Goal: Task Accomplishment & Management: Complete application form

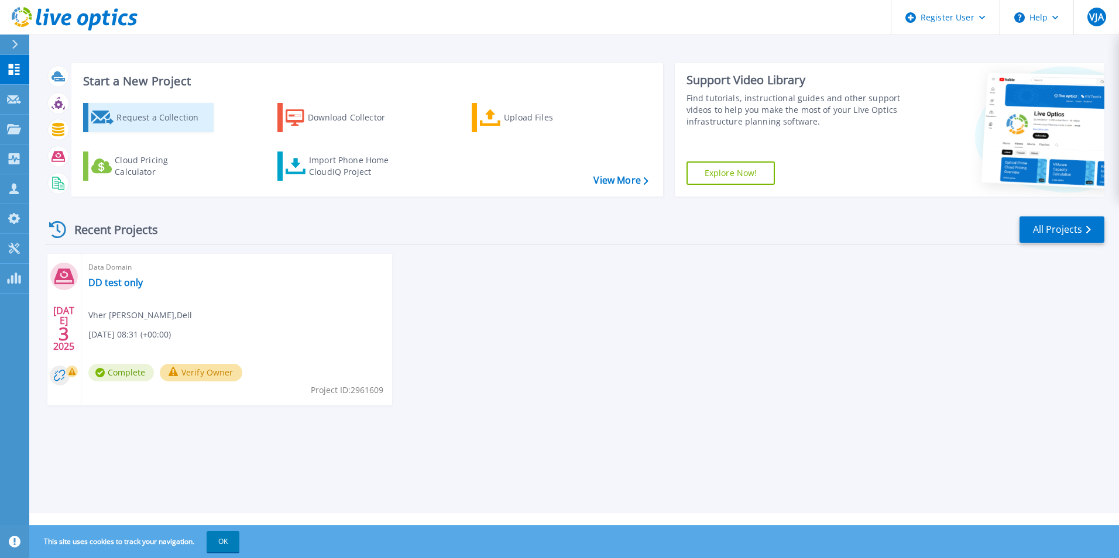
click at [197, 127] on div "Request a Collection" at bounding box center [163, 117] width 94 height 23
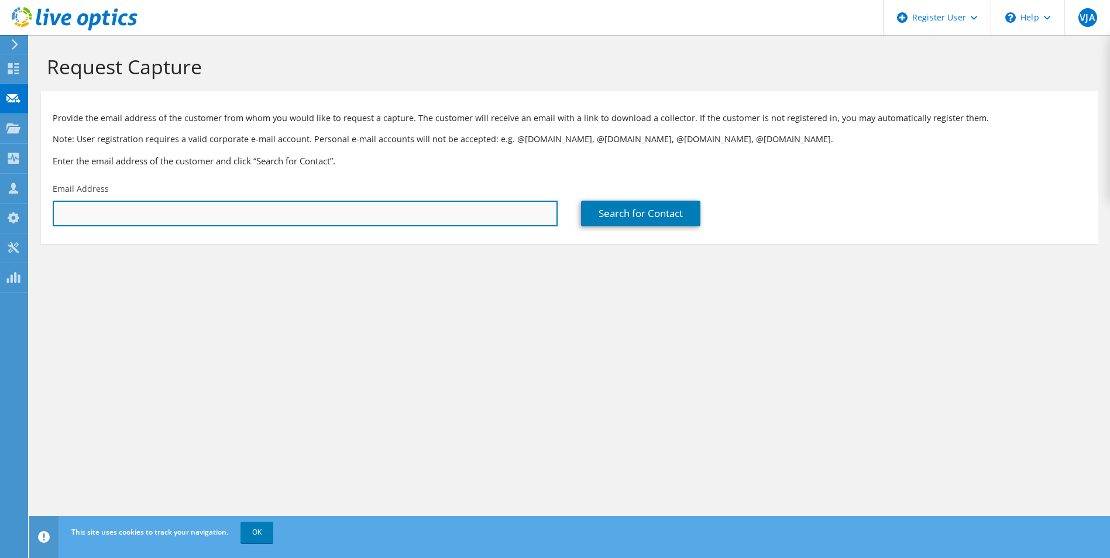
click at [190, 219] on input "text" at bounding box center [305, 214] width 505 height 26
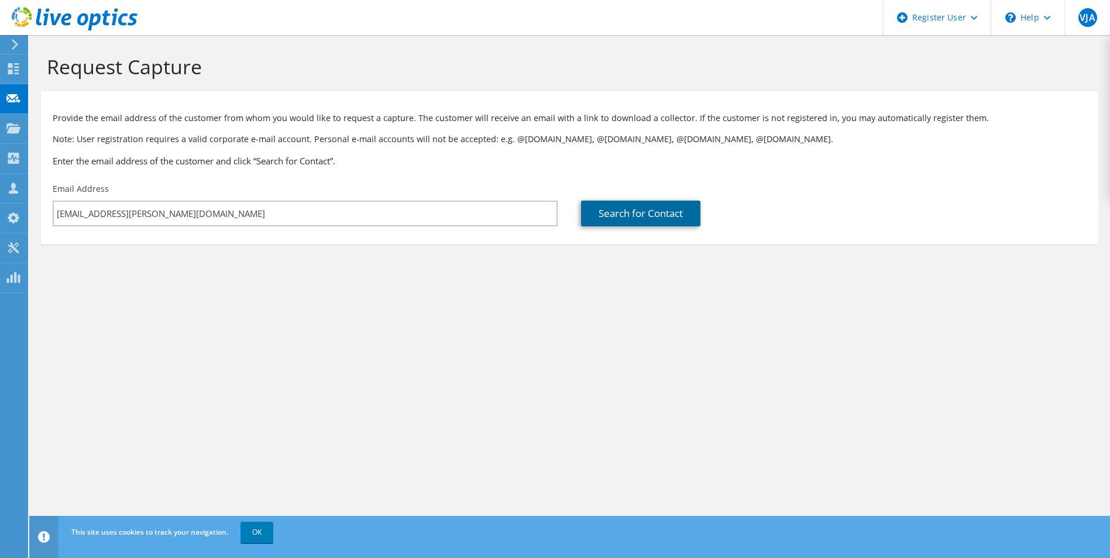
click at [605, 217] on link "Search for Contact" at bounding box center [640, 214] width 119 height 26
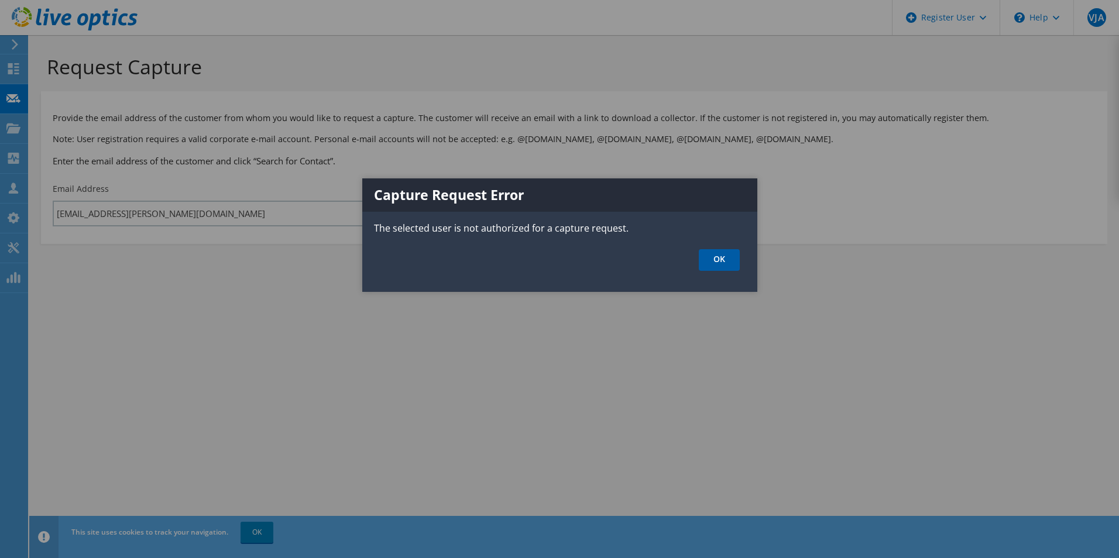
click at [716, 266] on link "OK" at bounding box center [719, 260] width 41 height 22
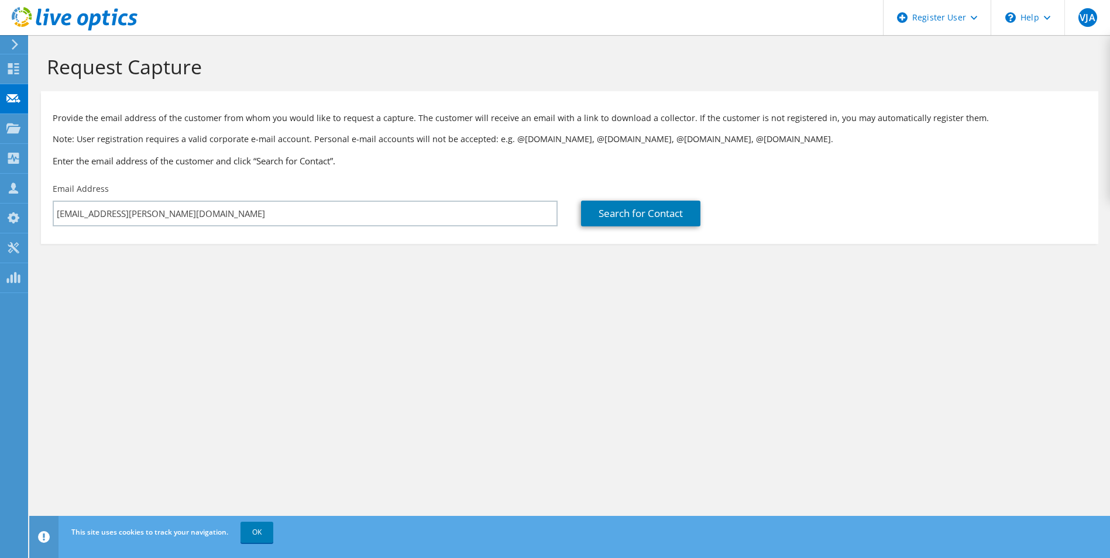
click at [235, 178] on div "Email Address vherjann.alcantara@dell.com" at bounding box center [305, 204] width 529 height 55
click at [317, 364] on div "Request Capture Provide the email address of the customer from whom you would l…" at bounding box center [569, 296] width 1081 height 523
click at [499, 76] on h1 "Request Capture" at bounding box center [567, 66] width 1040 height 25
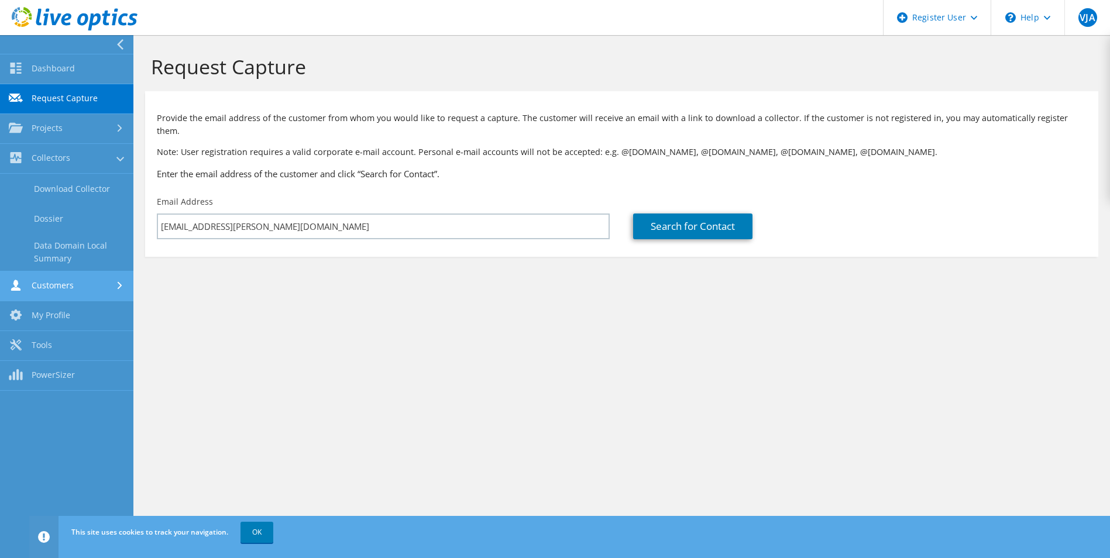
click at [84, 287] on link "Customers" at bounding box center [66, 287] width 133 height 30
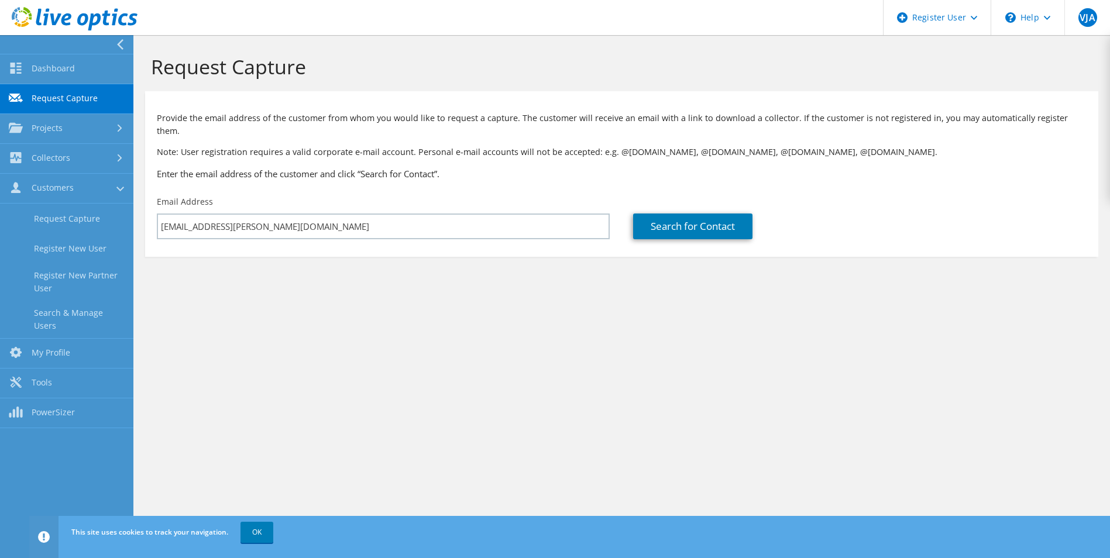
click at [294, 328] on div "Request Capture Provide the email address of the customer from whom you would l…" at bounding box center [621, 296] width 977 height 523
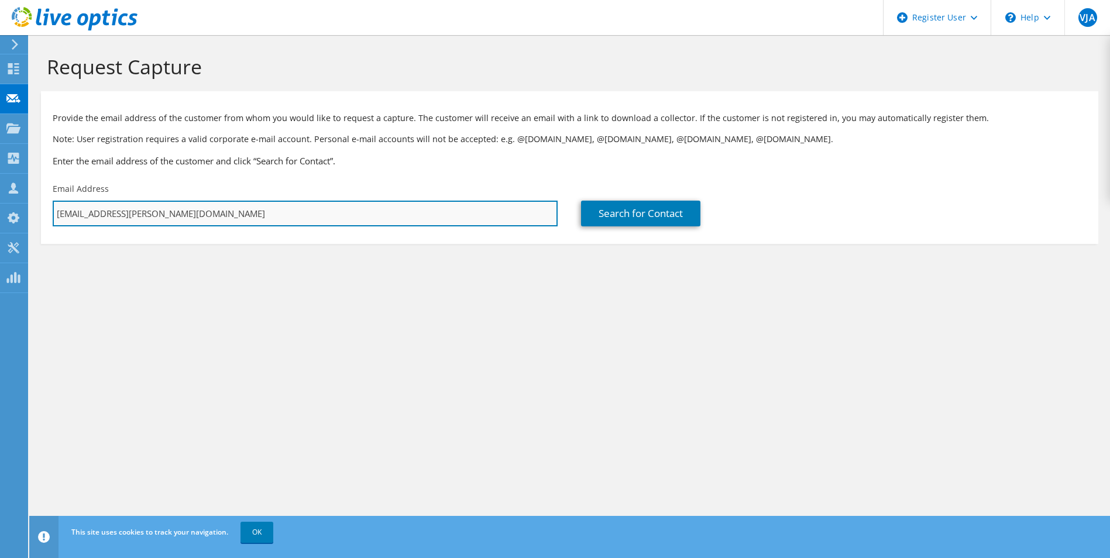
click at [334, 218] on input "vherjann.alcantara@dell.com" at bounding box center [305, 214] width 505 height 26
paste input "grace.cavas@villaricapawnshop"
type input "grace.cavas@villaricapawnshop.com"
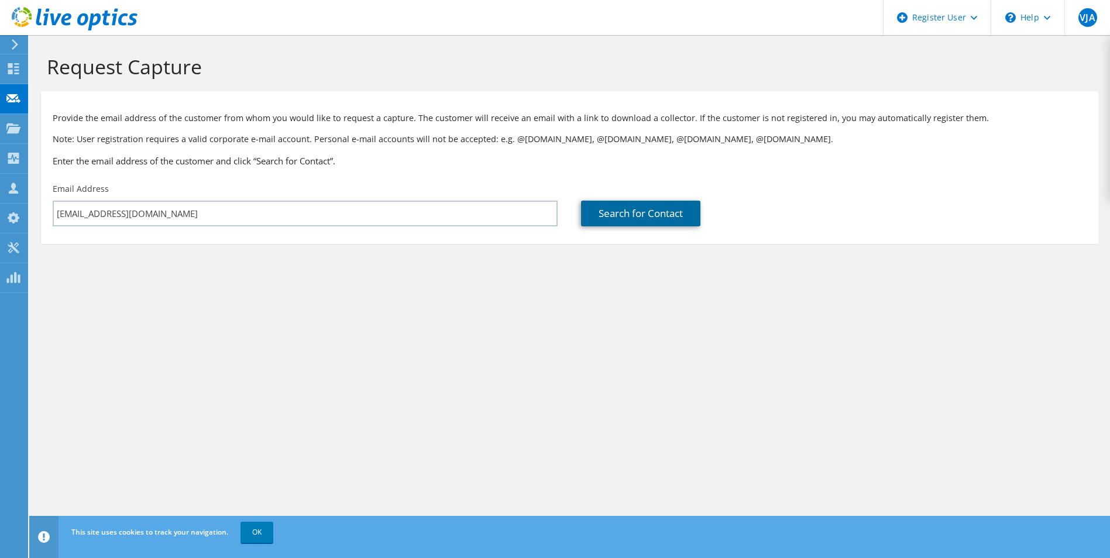
click at [670, 214] on link "Search for Contact" at bounding box center [640, 214] width 119 height 26
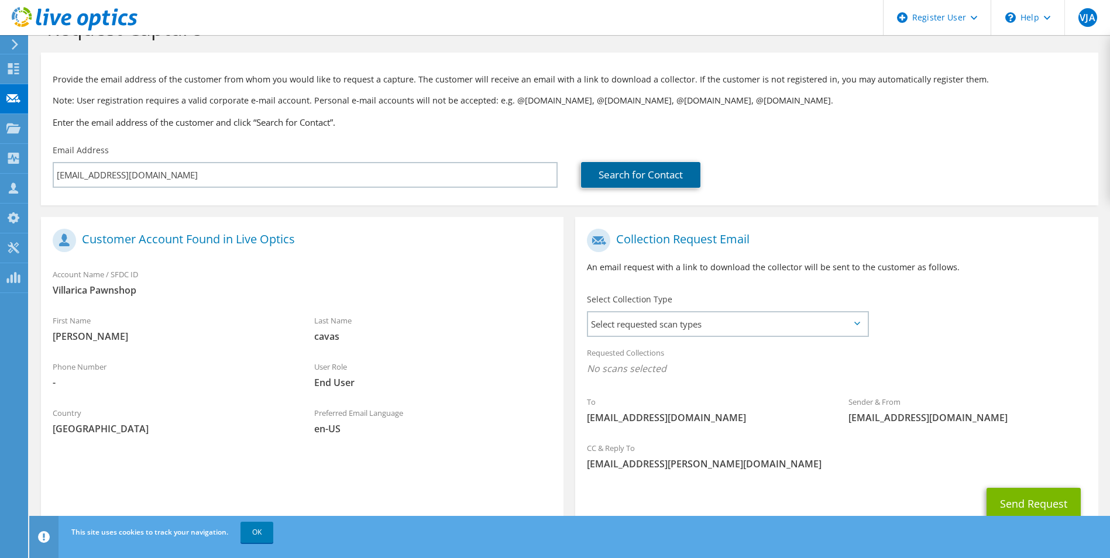
scroll to position [82, 0]
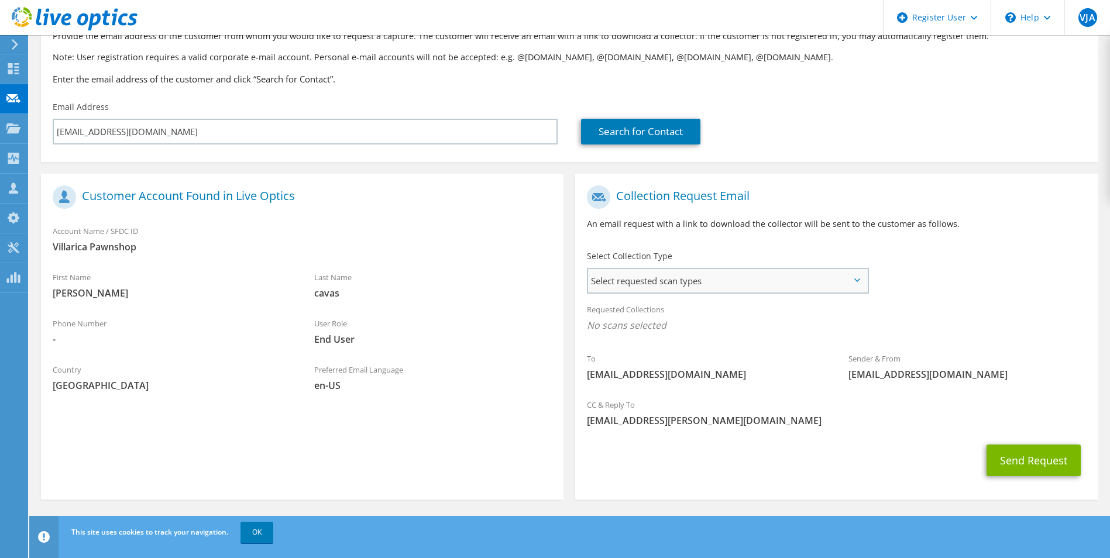
click at [611, 286] on span "Select requested scan types" at bounding box center [727, 280] width 279 height 23
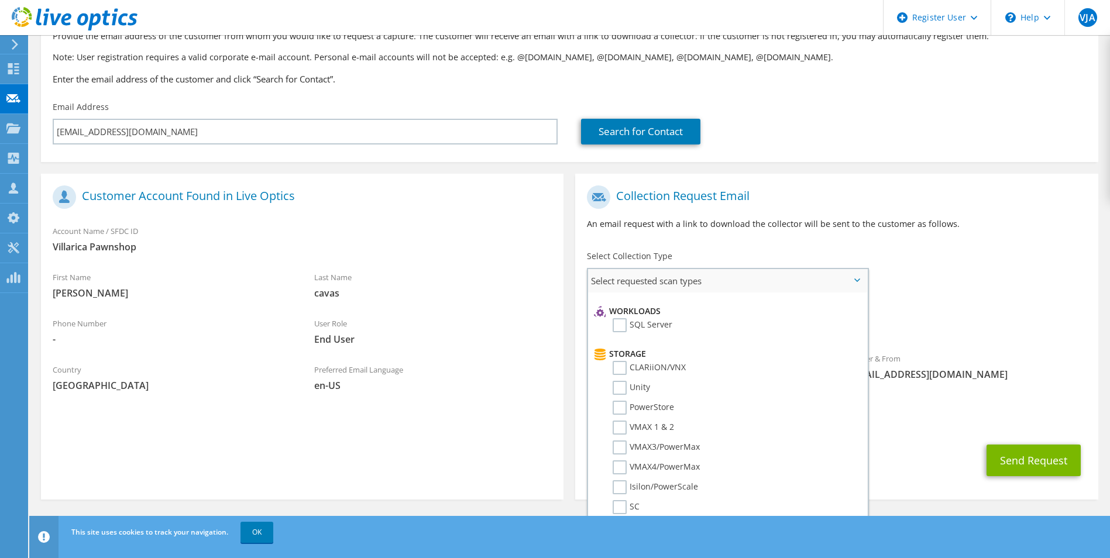
scroll to position [176, 0]
click at [640, 366] on label "Unity" at bounding box center [631, 366] width 37 height 14
click at [0, 0] on input "Unity" at bounding box center [0, 0] width 0 height 0
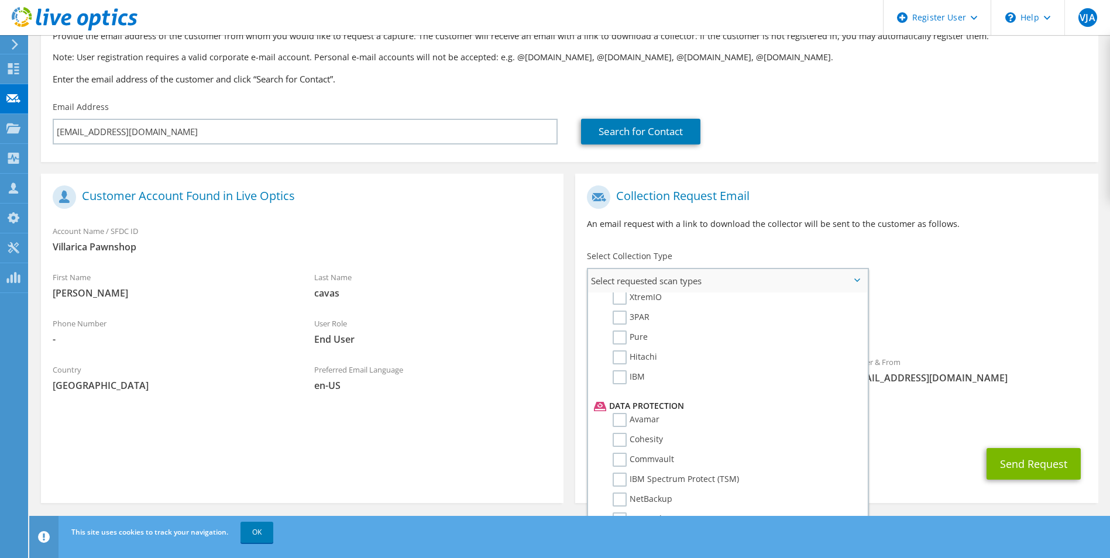
scroll to position [410, 0]
click at [647, 414] on label "Avamar" at bounding box center [636, 413] width 47 height 14
click at [0, 0] on input "Avamar" at bounding box center [0, 0] width 0 height 0
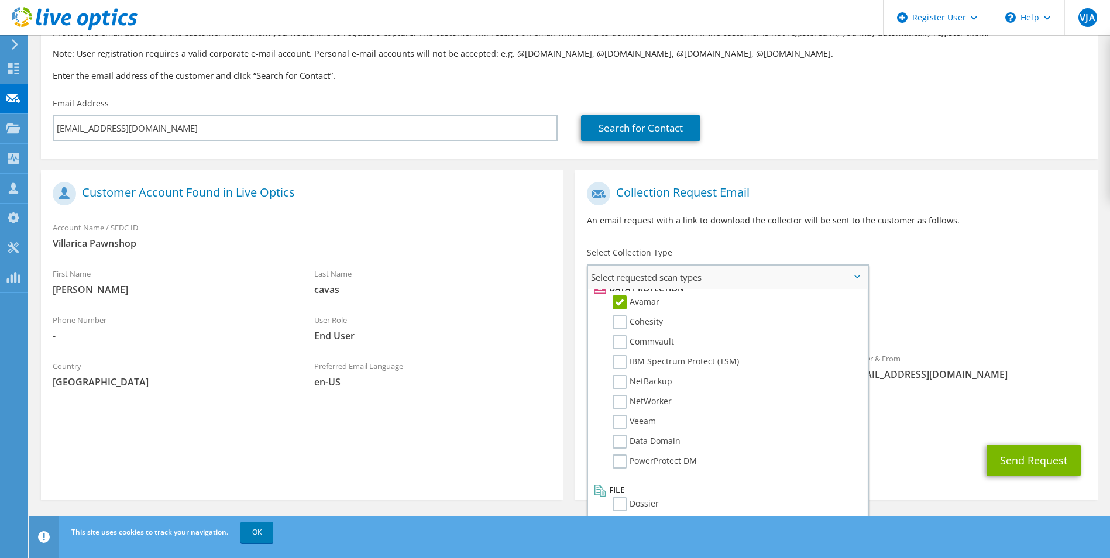
click at [642, 301] on label "Avamar" at bounding box center [636, 303] width 47 height 14
click at [0, 0] on input "Avamar" at bounding box center [0, 0] width 0 height 0
click at [669, 440] on label "Data Domain" at bounding box center [647, 442] width 68 height 14
click at [0, 0] on input "Data Domain" at bounding box center [0, 0] width 0 height 0
click at [671, 457] on label "PowerProtect DM" at bounding box center [655, 462] width 84 height 14
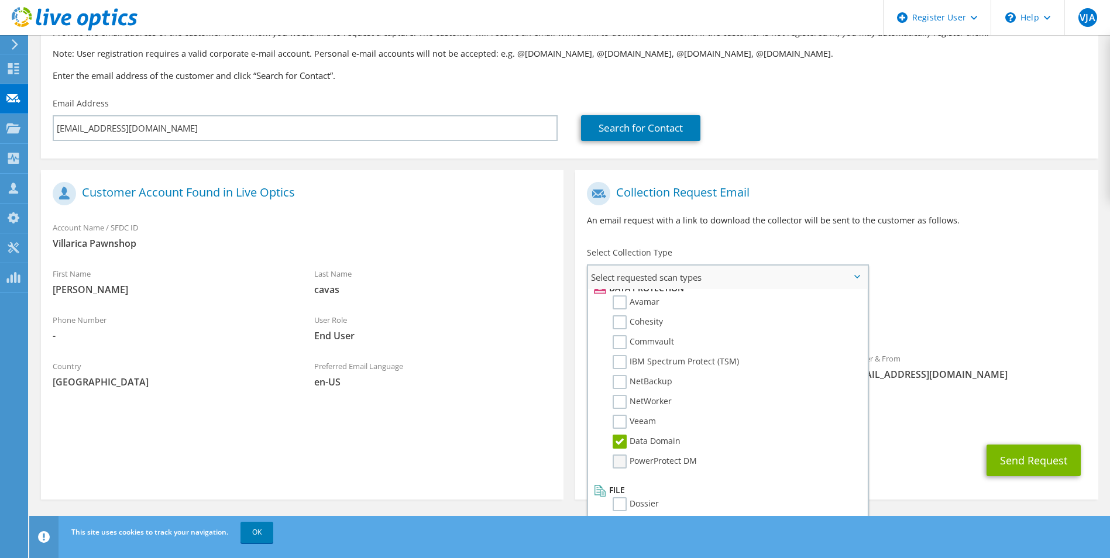
click at [0, 0] on input "PowerProtect DM" at bounding box center [0, 0] width 0 height 0
click at [967, 310] on div "Requested Collections No scans selected Unity Data Domain PowerProtect DM" at bounding box center [836, 317] width 523 height 47
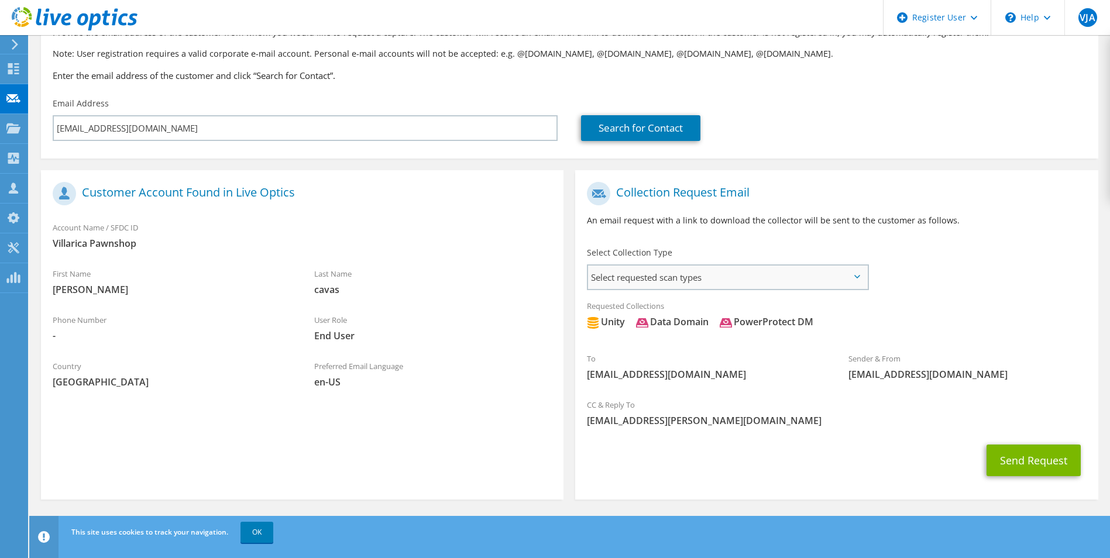
click at [730, 278] on span "Select requested scan types" at bounding box center [727, 277] width 279 height 23
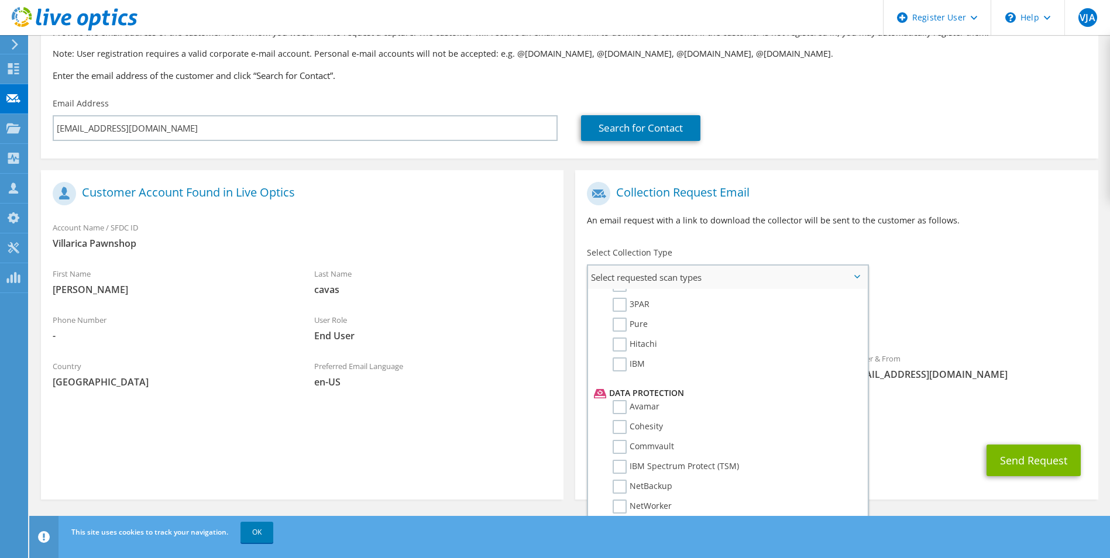
scroll to position [400, 0]
click at [1001, 284] on div "To grace.cavas@villaricapawnshop.com Sender & From liveoptics@liveoptics.com" at bounding box center [836, 284] width 523 height 217
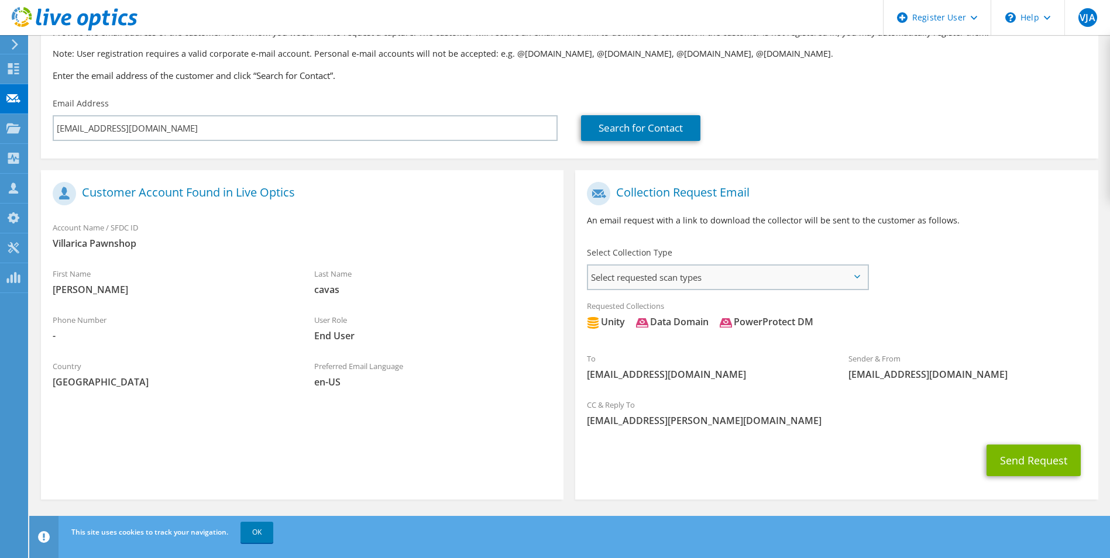
click at [797, 279] on span "Select requested scan types" at bounding box center [727, 277] width 279 height 23
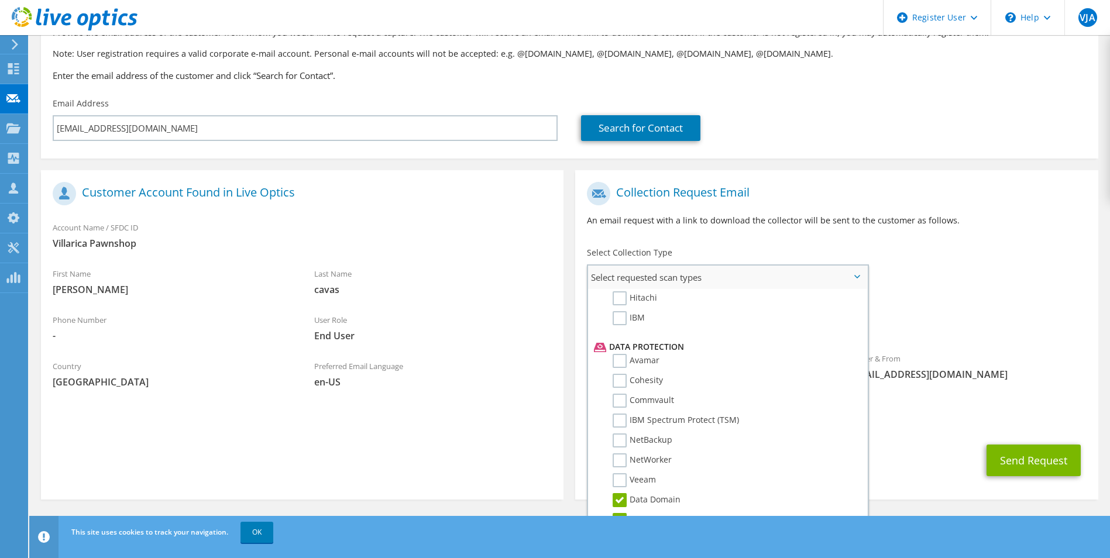
scroll to position [517, 0]
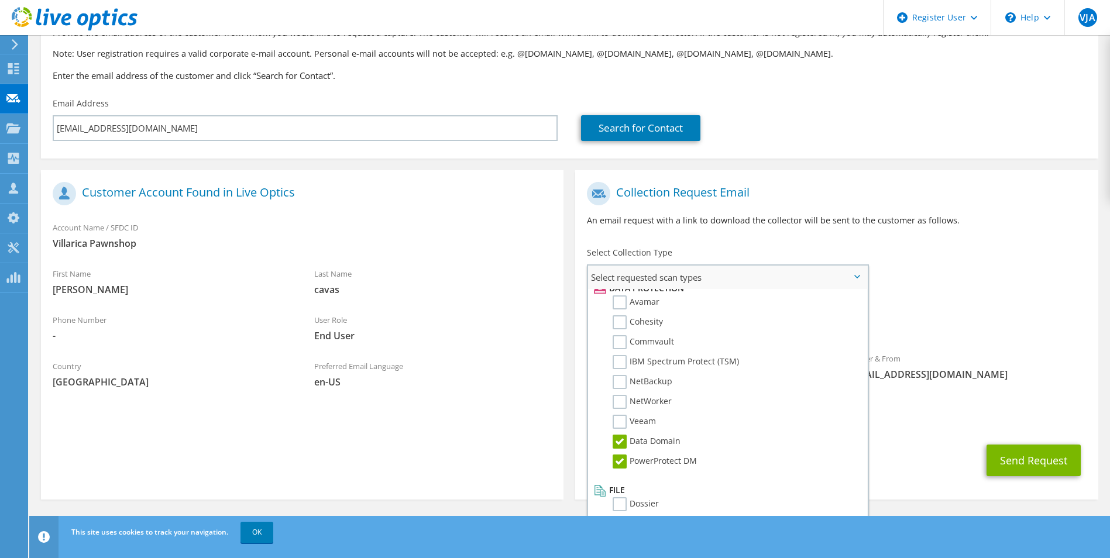
click at [652, 458] on label "PowerProtect DM" at bounding box center [655, 462] width 84 height 14
click at [0, 0] on input "PowerProtect DM" at bounding box center [0, 0] width 0 height 0
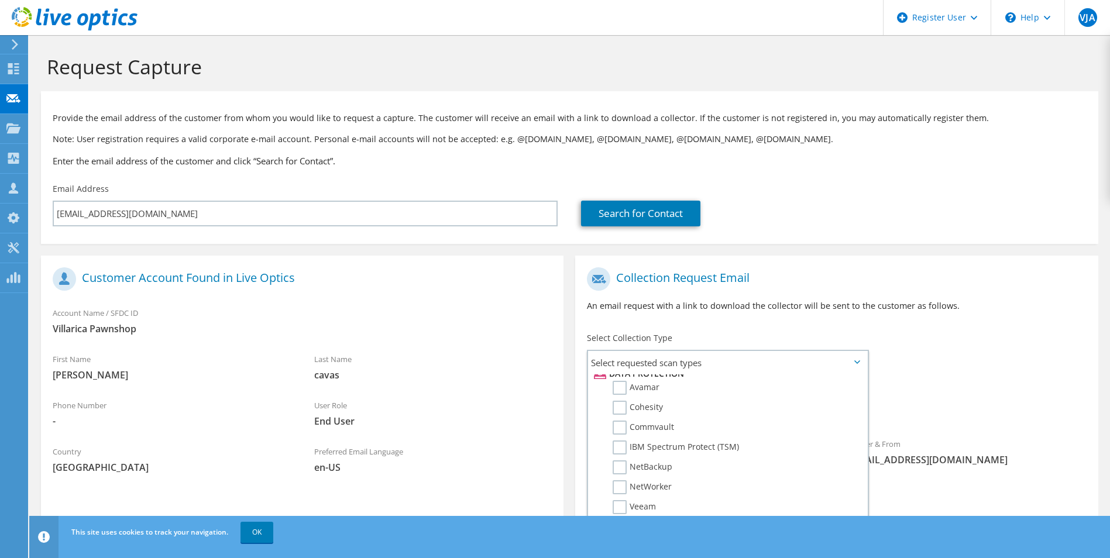
click at [986, 352] on div "To grace.cavas@villaricapawnshop.com Sender & From liveoptics@liveoptics.com" at bounding box center [836, 370] width 523 height 217
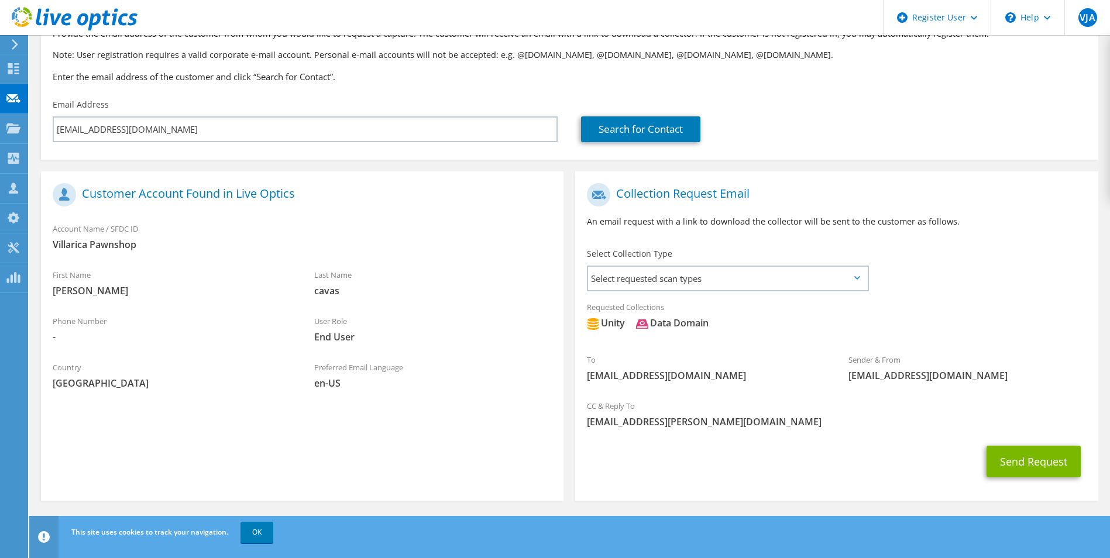
scroll to position [85, 0]
